Goal: Transaction & Acquisition: Purchase product/service

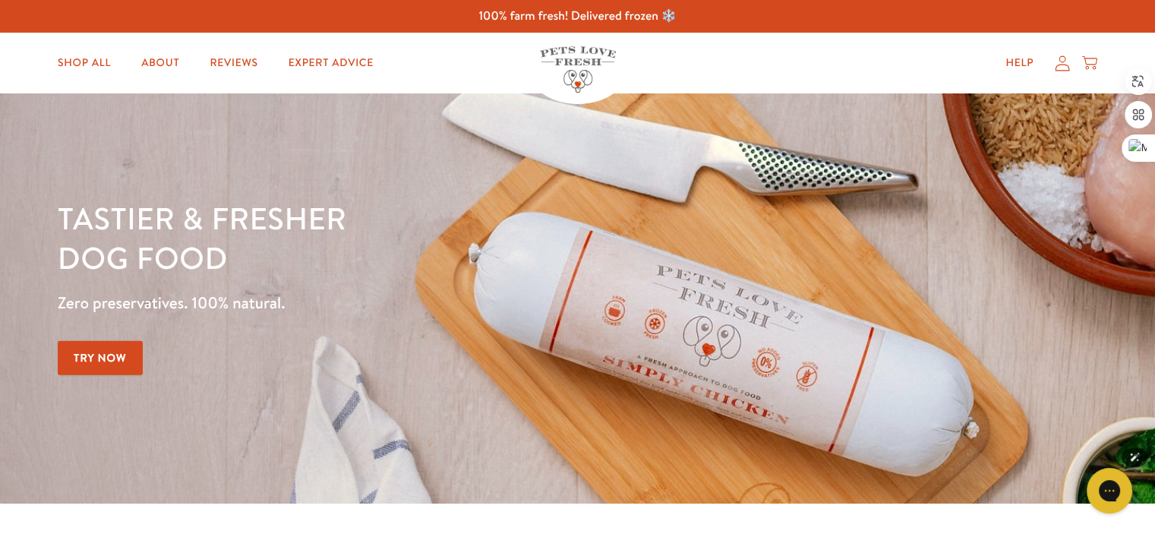
scroll to position [76, 0]
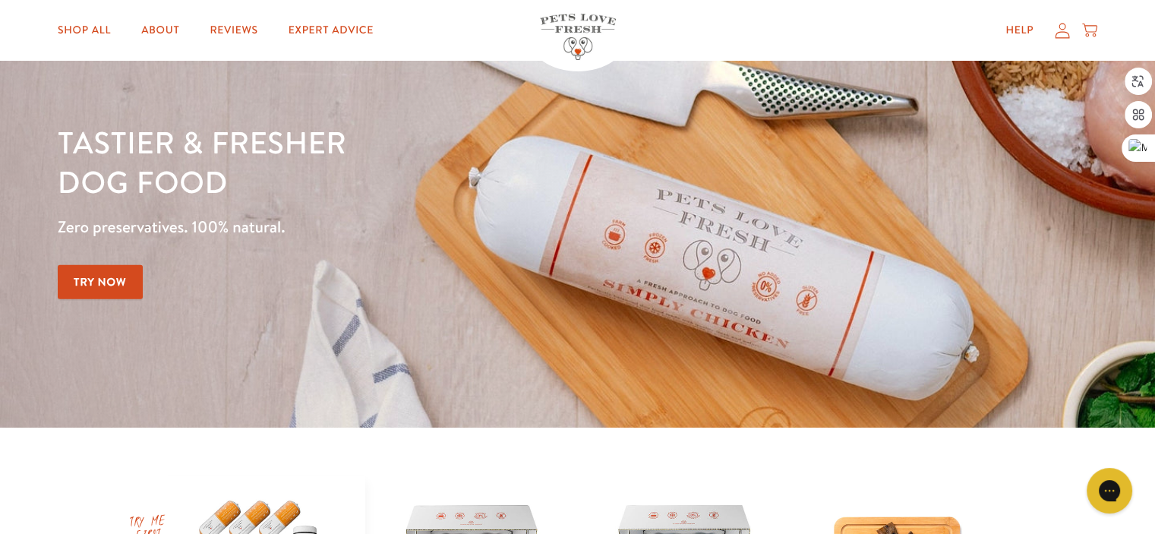
click at [106, 285] on link "Try Now" at bounding box center [100, 282] width 85 height 34
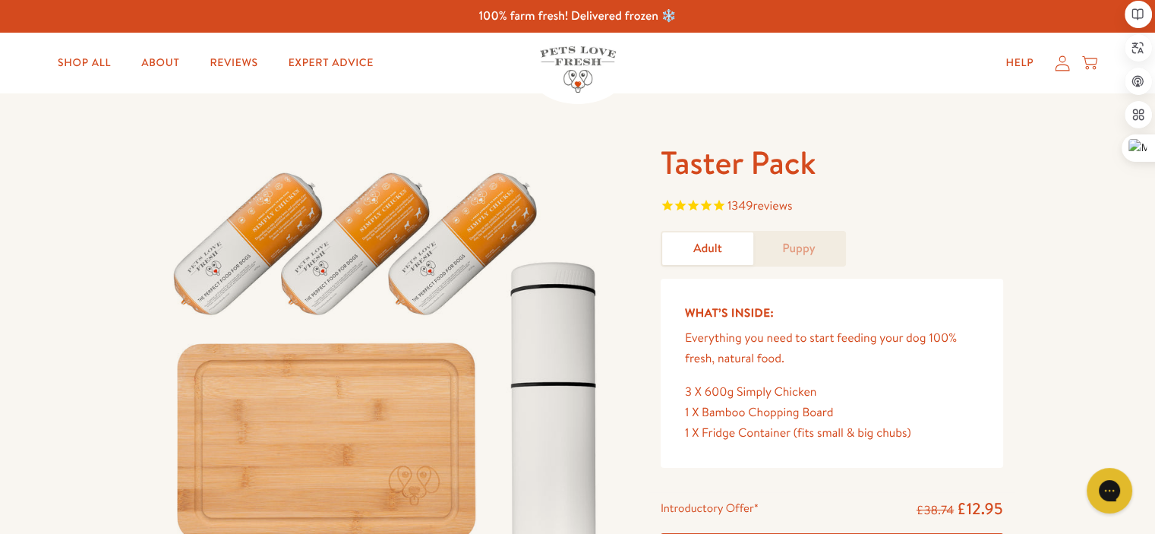
scroll to position [76, 0]
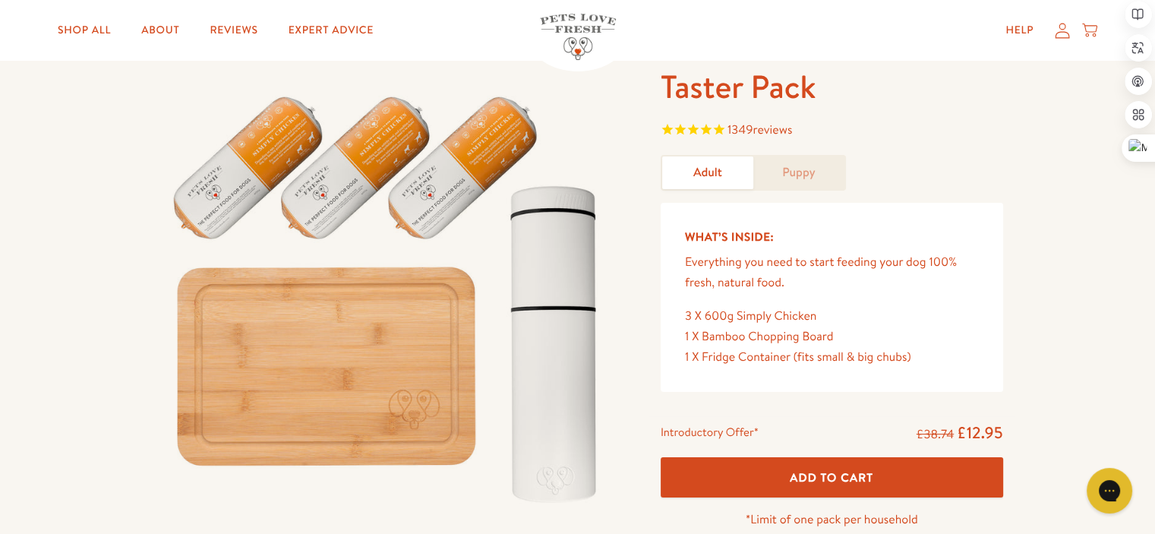
click at [807, 169] on link "Puppy" at bounding box center [798, 172] width 91 height 33
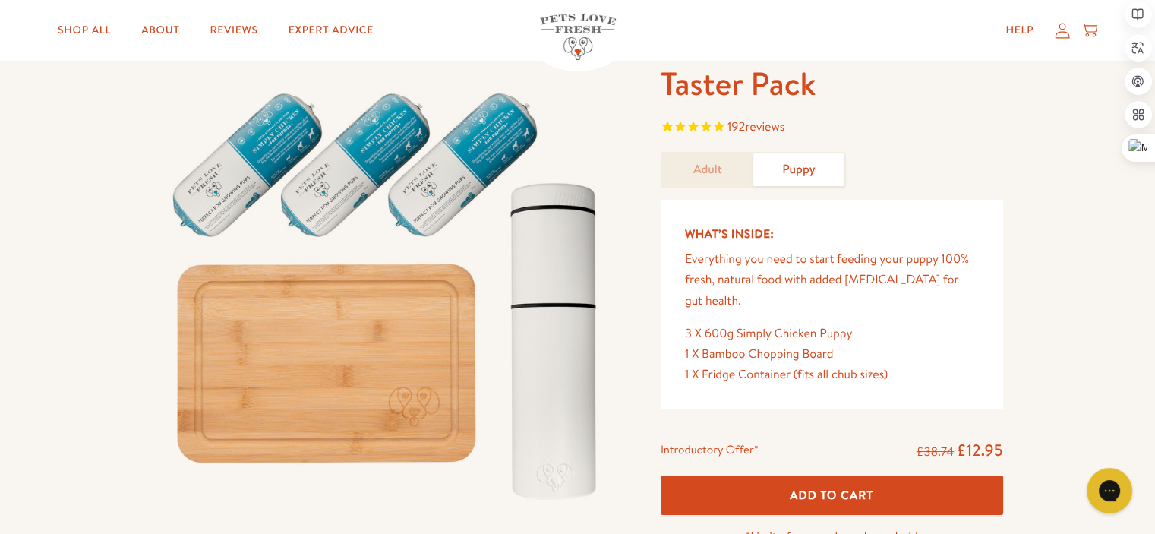
scroll to position [76, 0]
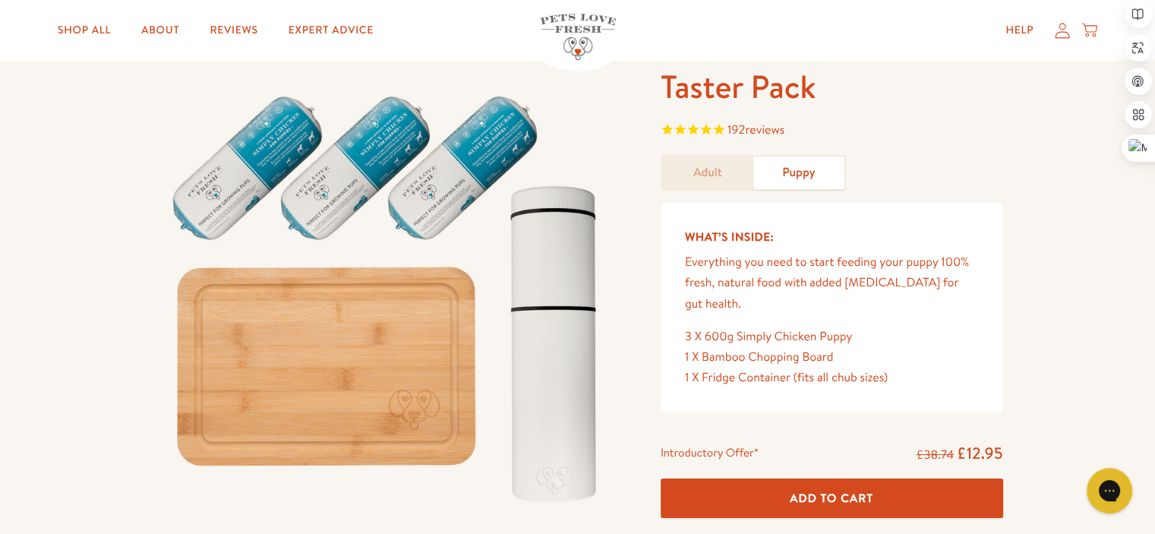
click at [709, 169] on link "Adult" at bounding box center [707, 172] width 91 height 33
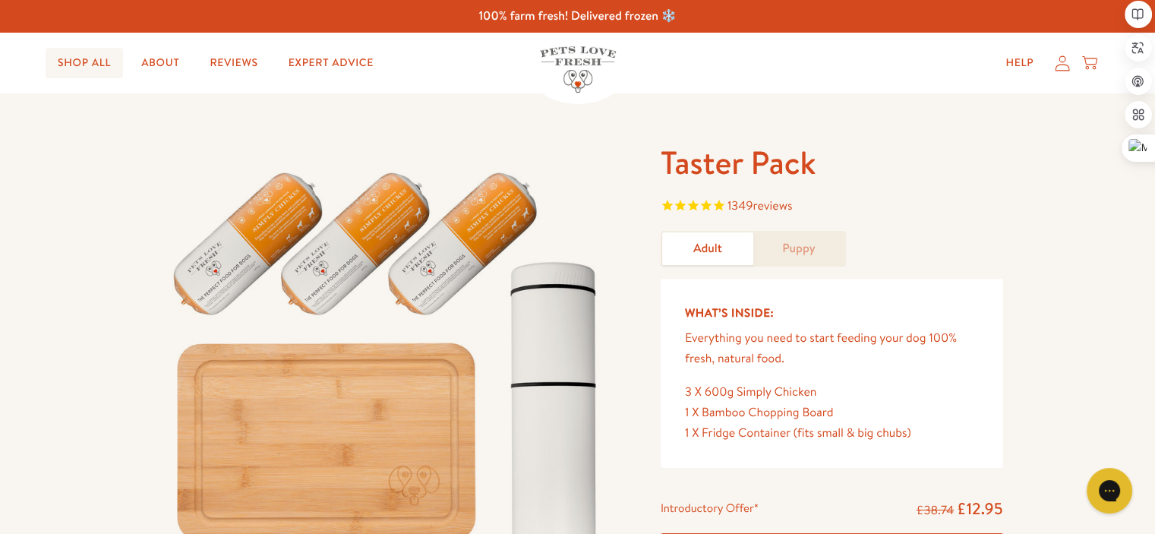
click at [85, 67] on link "Shop All" at bounding box center [84, 63] width 77 height 30
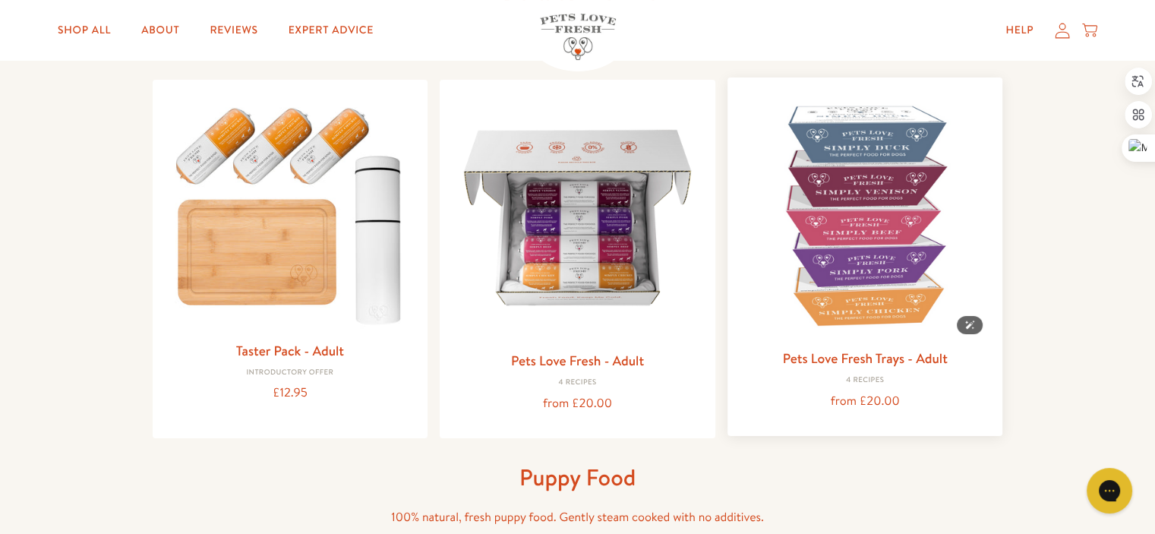
click at [843, 226] on img at bounding box center [864, 215] width 251 height 251
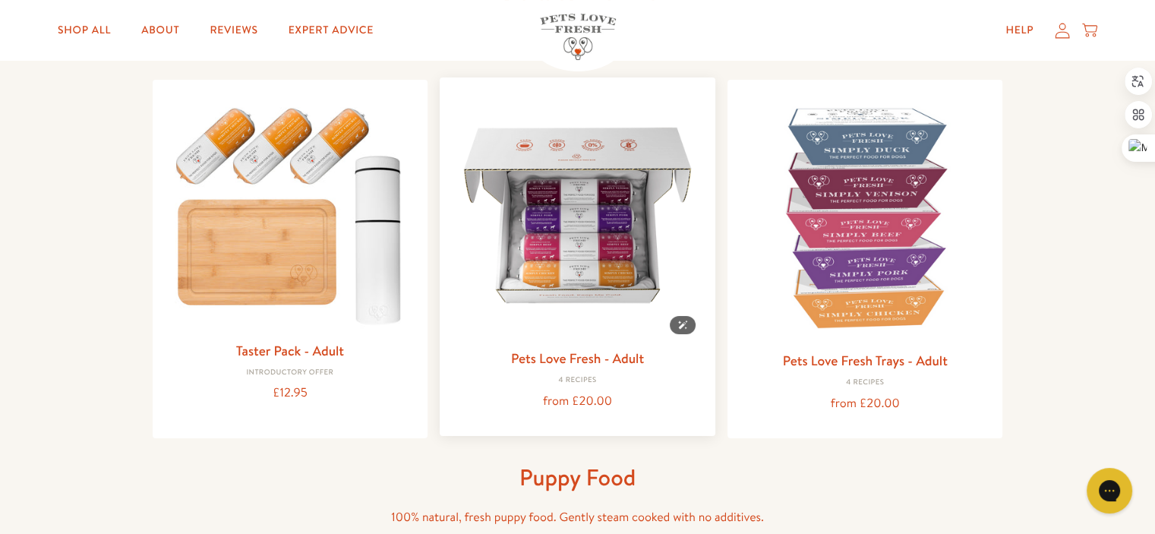
click at [544, 224] on img at bounding box center [577, 215] width 251 height 251
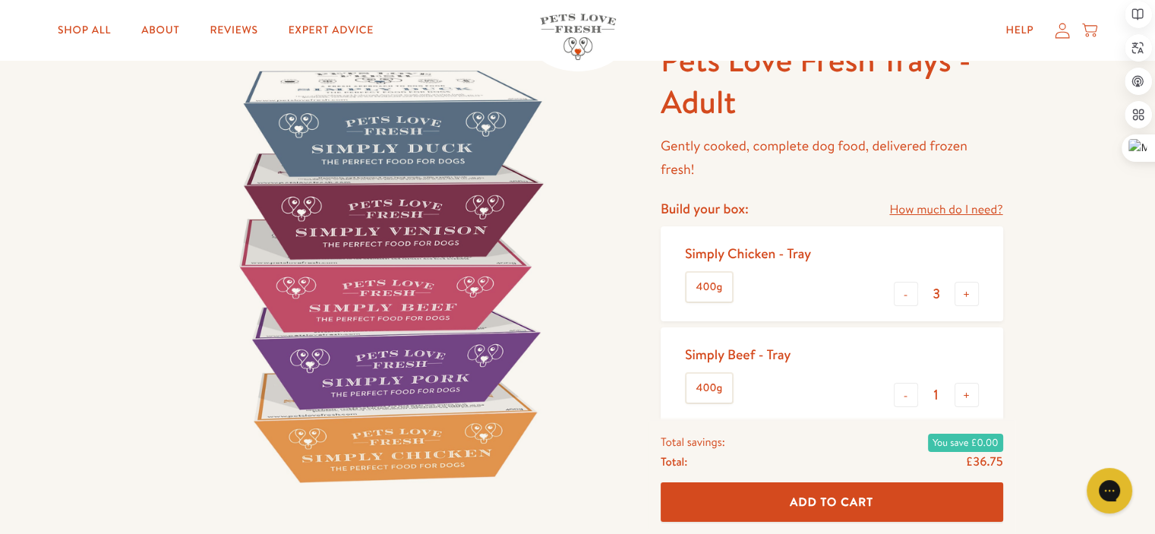
scroll to position [76, 0]
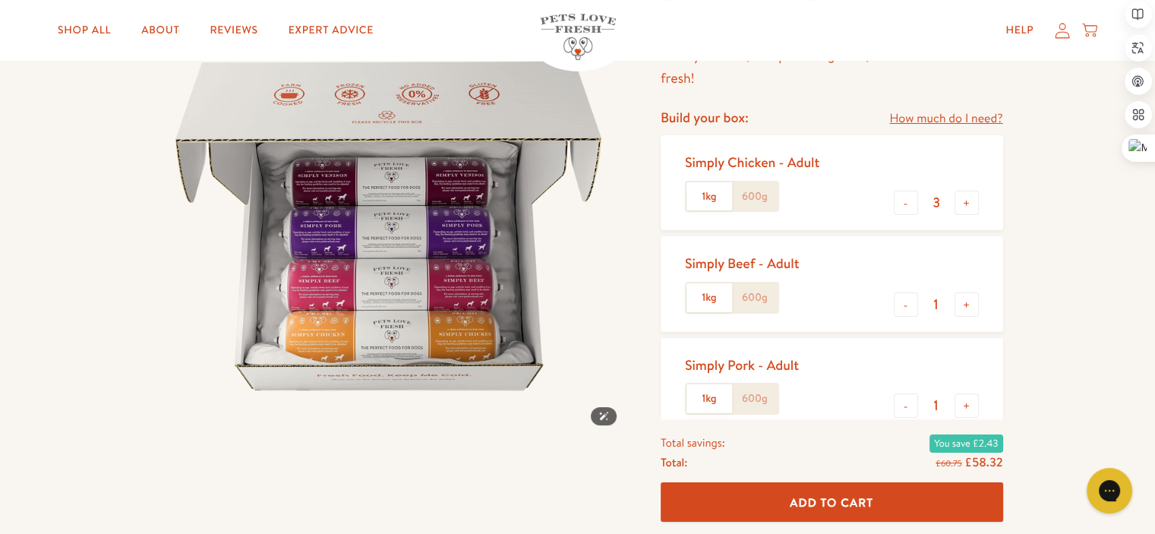
scroll to position [228, 0]
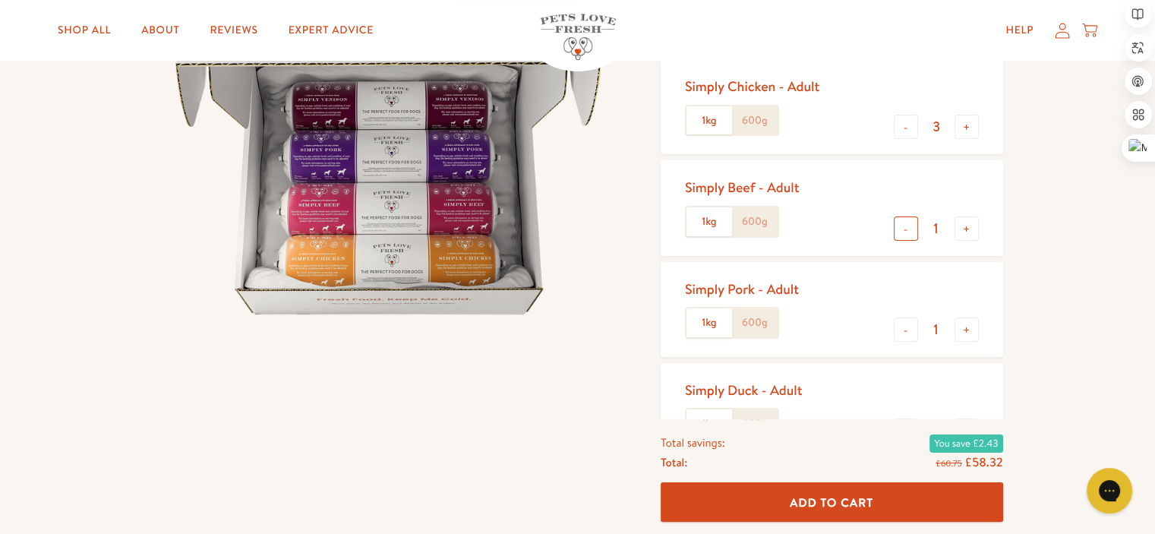
click at [911, 231] on button "-" at bounding box center [906, 228] width 24 height 24
type input "0"
click at [888, 336] on div "Simply Pork - Adult 1kg 600g - 1 +" at bounding box center [832, 309] width 342 height 95
click at [906, 338] on button "-" at bounding box center [906, 329] width 24 height 24
type input "0"
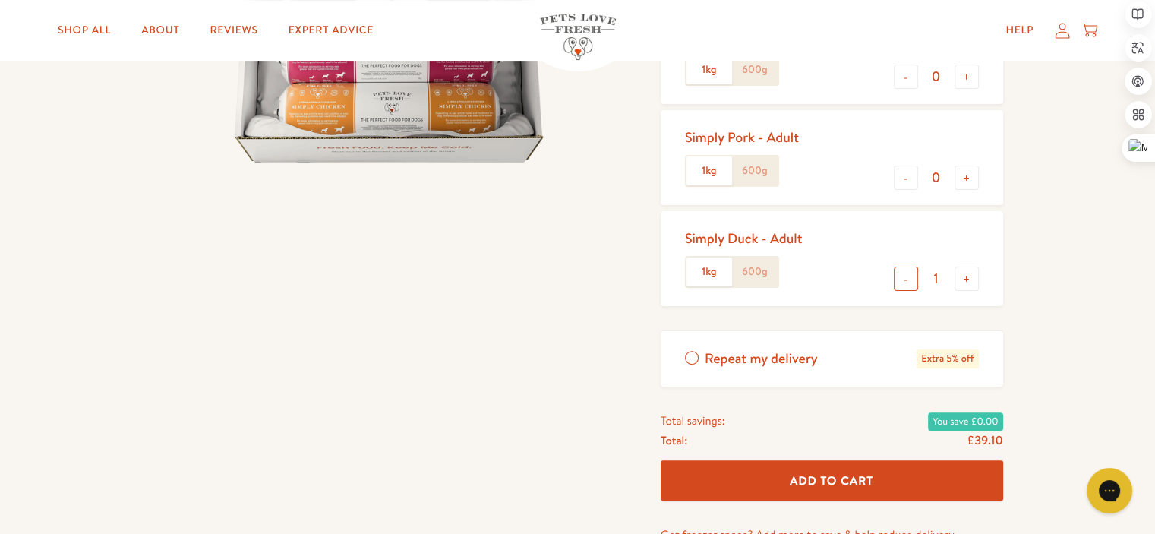
click at [913, 280] on button "-" at bounding box center [906, 278] width 24 height 24
type input "0"
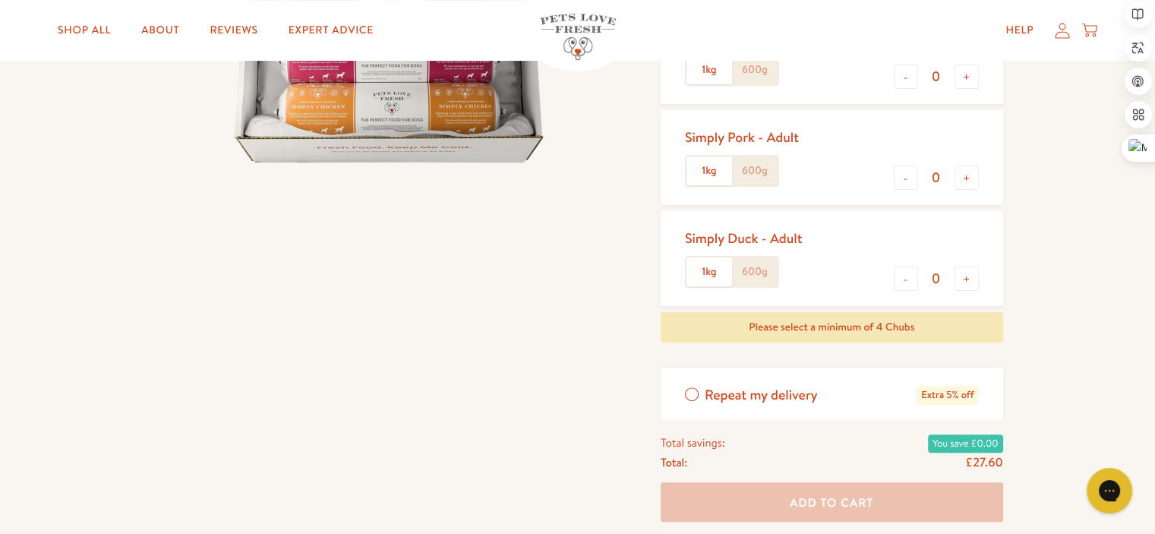
scroll to position [76, 0]
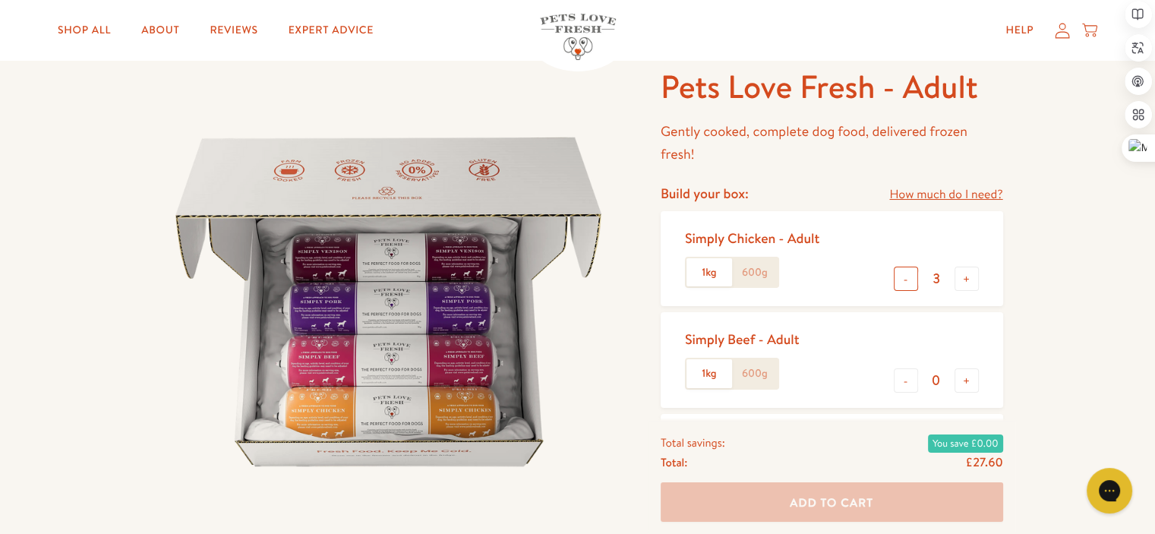
click at [903, 280] on button "-" at bounding box center [906, 278] width 24 height 24
type input "1"
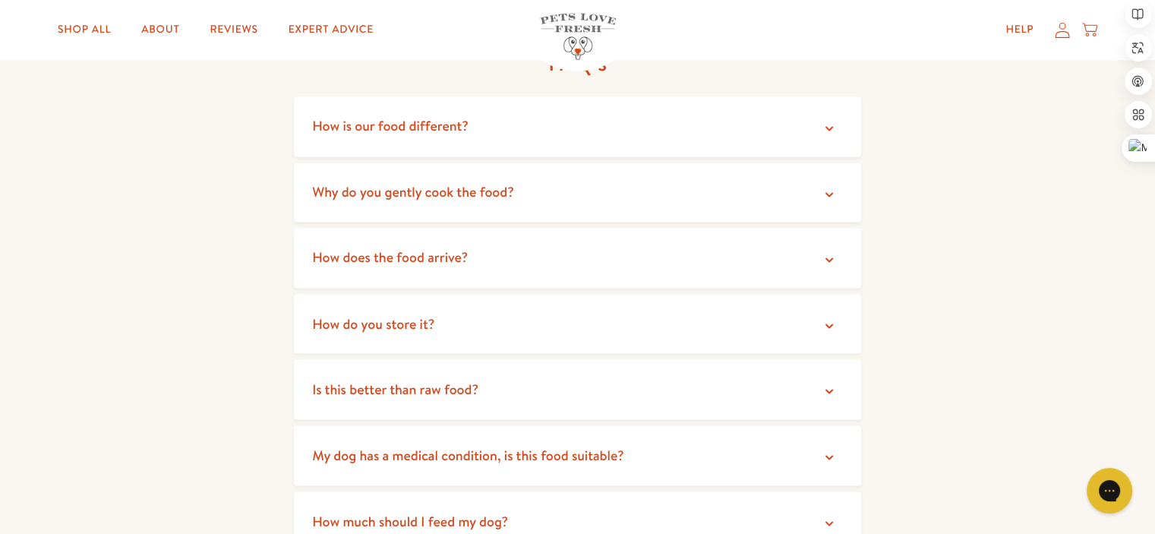
scroll to position [2278, 0]
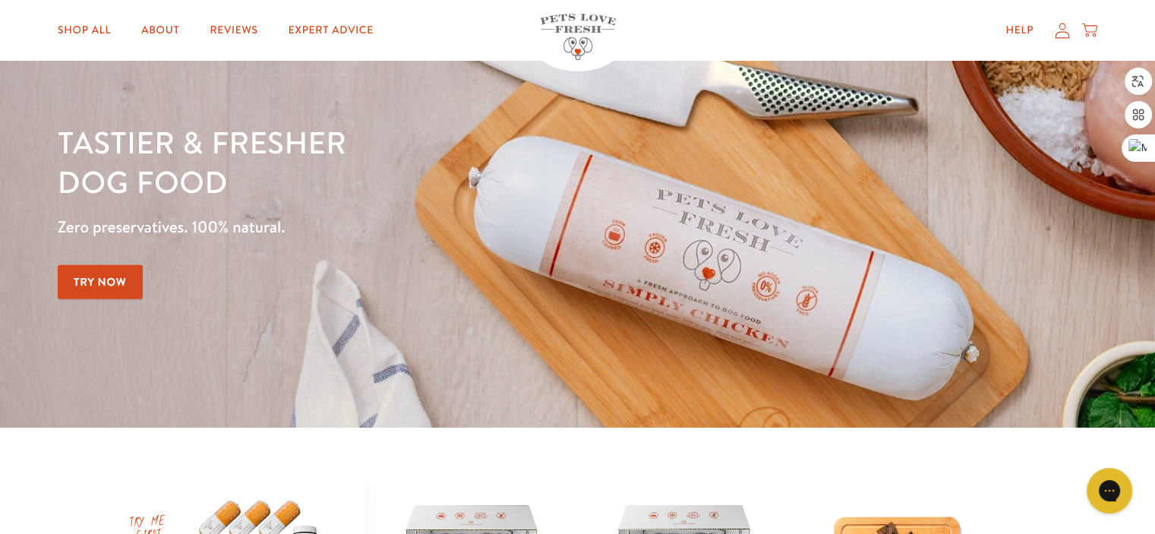
drag, startPoint x: 471, startPoint y: 179, endPoint x: 475, endPoint y: 165, distance: 14.9
